Goal: Task Accomplishment & Management: Manage account settings

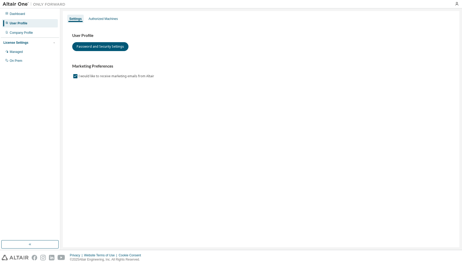
click at [461, 4] on div at bounding box center [457, 4] width 10 height 4
click at [457, 2] on icon "button" at bounding box center [457, 4] width 4 height 4
